Goal: Task Accomplishment & Management: Use online tool/utility

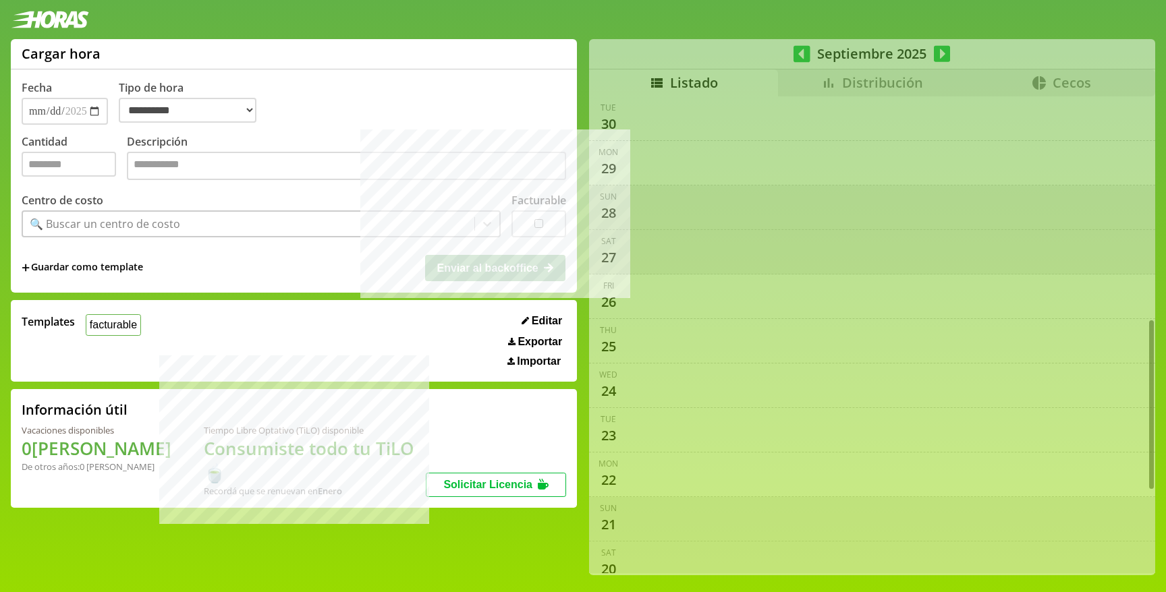
select select "**********"
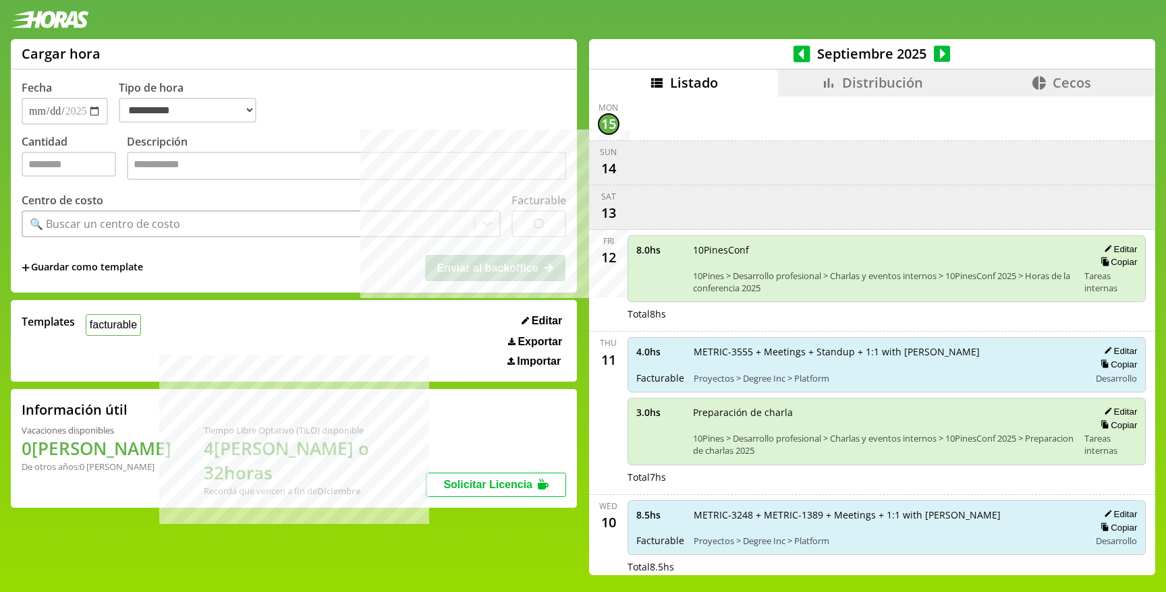
click at [894, 353] on div "METRIC-3555 + Meetings + Standup + 1:1 with [PERSON_NAME] Proyectos > Degree In…" at bounding box center [887, 365] width 387 height 38
drag, startPoint x: 709, startPoint y: 348, endPoint x: 738, endPoint y: 347, distance: 29.0
click at [738, 348] on span "METRIC-3555 + Meetings + Standup + 1:1 with [PERSON_NAME]" at bounding box center [887, 352] width 387 height 13
click at [779, 348] on span "METRIC-3555 + Meetings + Standup + 1:1 with [PERSON_NAME]" at bounding box center [887, 352] width 387 height 13
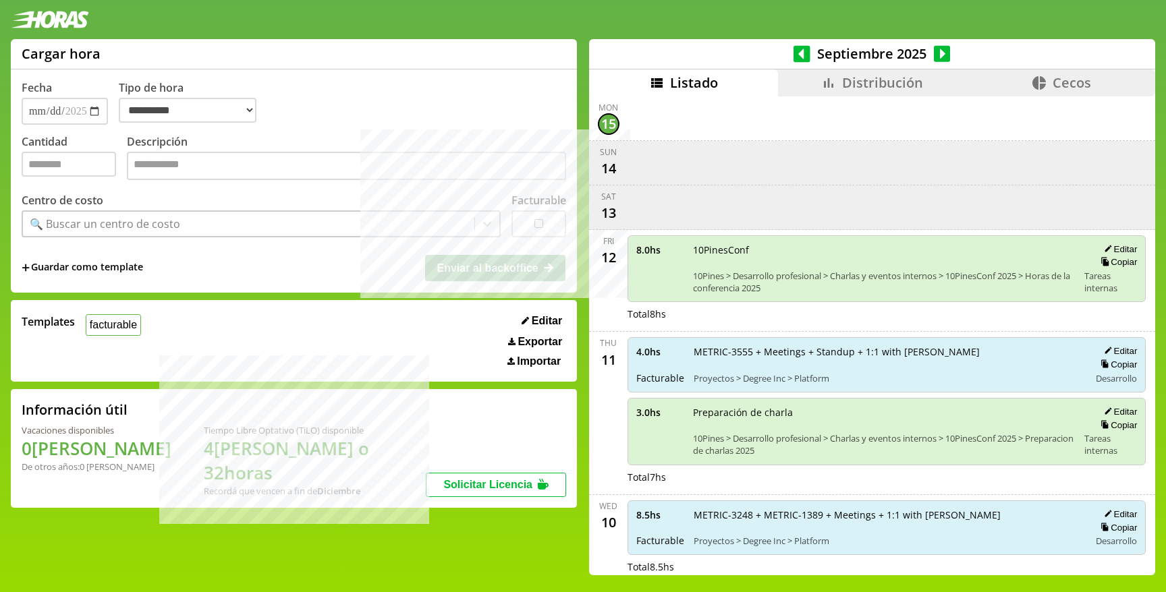
click at [819, 346] on span "METRIC-3555 + Meetings + Standup + 1:1 with [PERSON_NAME]" at bounding box center [887, 352] width 387 height 13
click at [821, 346] on span "METRIC-3555 + Meetings + Standup + 1:1 with [PERSON_NAME]" at bounding box center [887, 352] width 387 height 13
click at [876, 346] on span "METRIC-3555 + Meetings + Standup + 1:1 with [PERSON_NAME]" at bounding box center [887, 352] width 387 height 13
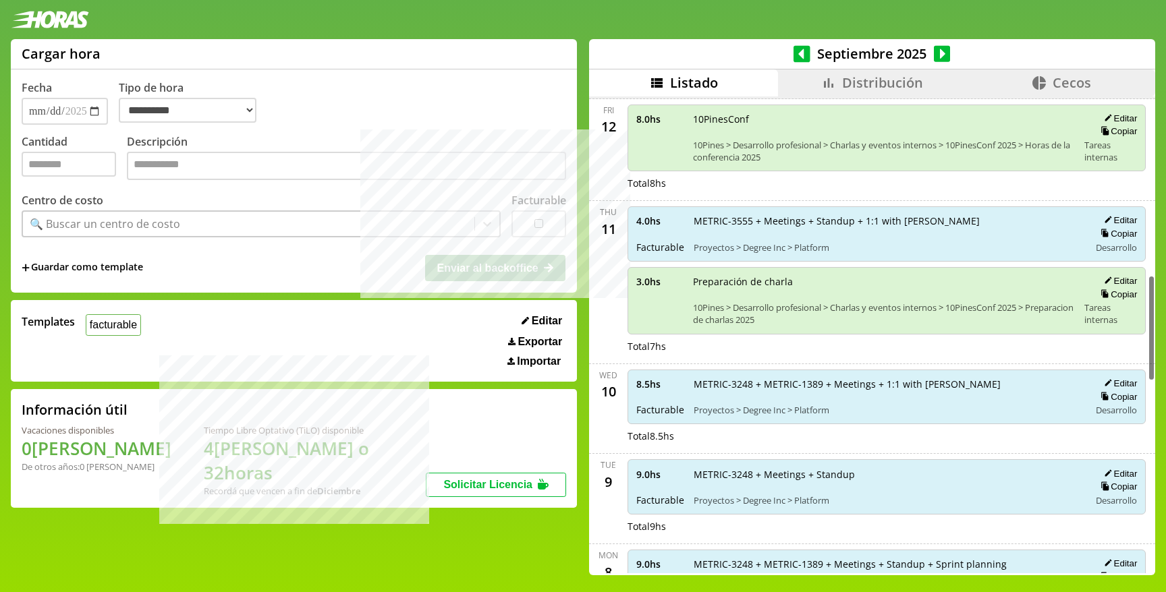
scroll to position [800, 0]
click at [713, 381] on span "METRIC-3248 + METRIC-1389 + Meetings + 1:1 with [PERSON_NAME]" at bounding box center [887, 383] width 387 height 13
drag, startPoint x: 713, startPoint y: 381, endPoint x: 928, endPoint y: 382, distance: 215.3
click at [928, 382] on span "METRIC-3248 + METRIC-1389 + Meetings + 1:1 with [PERSON_NAME]" at bounding box center [887, 383] width 387 height 13
click at [954, 384] on span "METRIC-3248 + METRIC-1389 + Meetings + 1:1 with [PERSON_NAME]" at bounding box center [887, 383] width 387 height 13
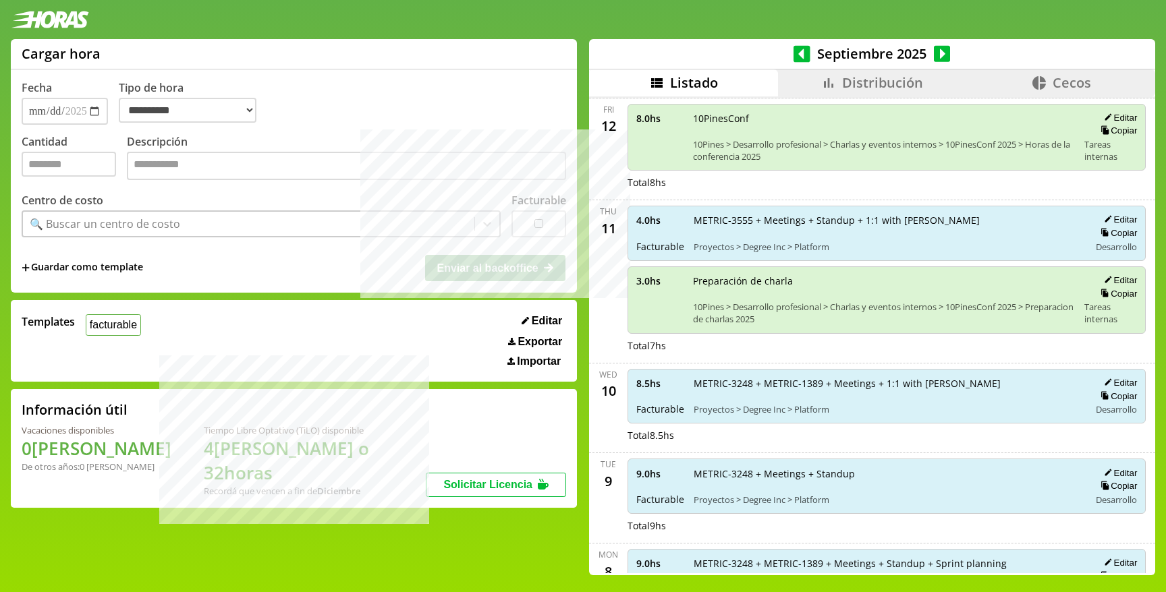
click at [708, 377] on span "METRIC-3248 + METRIC-1389 + Meetings + 1:1 with [PERSON_NAME]" at bounding box center [887, 383] width 387 height 13
drag, startPoint x: 727, startPoint y: 376, endPoint x: 831, endPoint y: 376, distance: 104.6
click at [826, 377] on span "METRIC-3248 + METRIC-1389 + Meetings + 1:1 with [PERSON_NAME]" at bounding box center [887, 383] width 387 height 13
click at [851, 377] on span "METRIC-3248 + METRIC-1389 + Meetings + 1:1 with [PERSON_NAME]" at bounding box center [887, 383] width 387 height 13
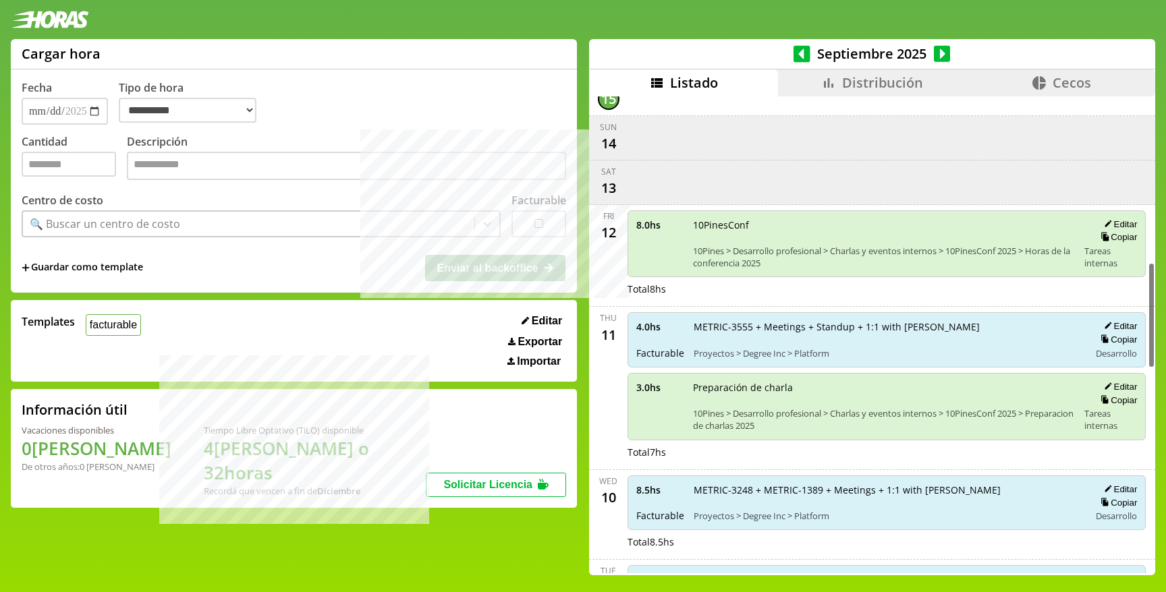
scroll to position [744, 0]
